Goal: Obtain resource: Download file/media

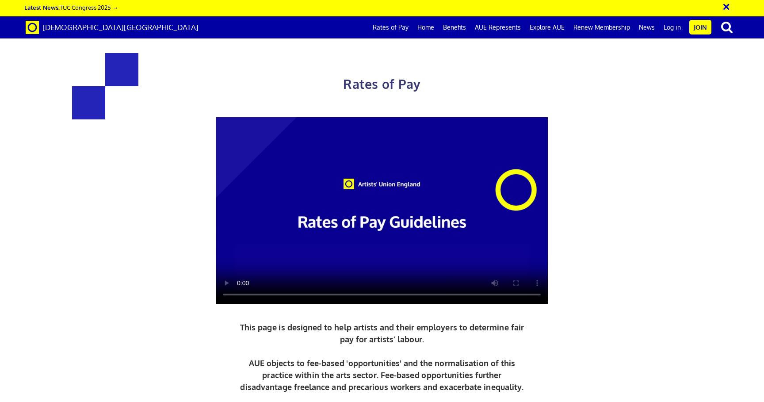
scroll to position [319, 0]
click at [390, 26] on link "Rates of Pay" at bounding box center [390, 27] width 45 height 22
